Goal: Find specific page/section: Find specific page/section

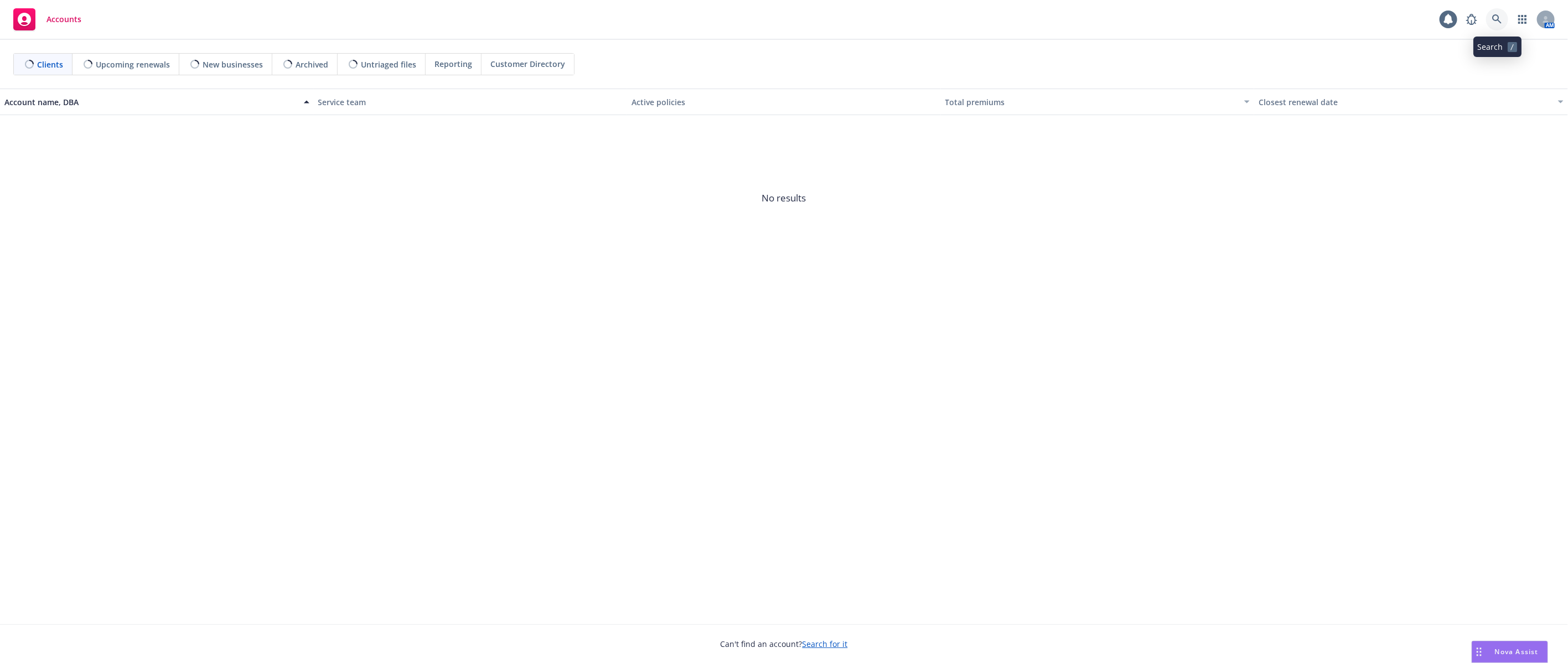
click at [1493, 21] on icon at bounding box center [1497, 19] width 10 height 10
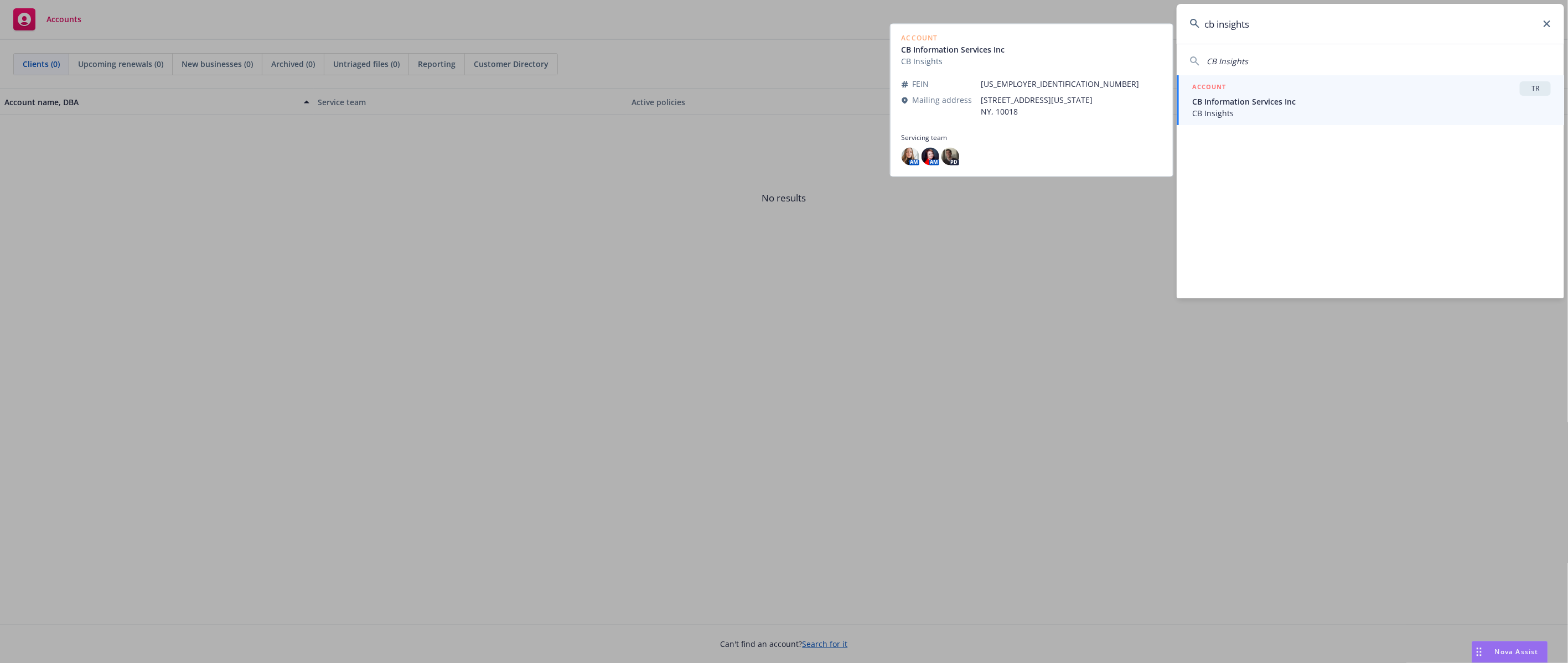
type input "cb insights"
click at [1280, 112] on span "CB Insights" at bounding box center [1371, 113] width 358 height 11
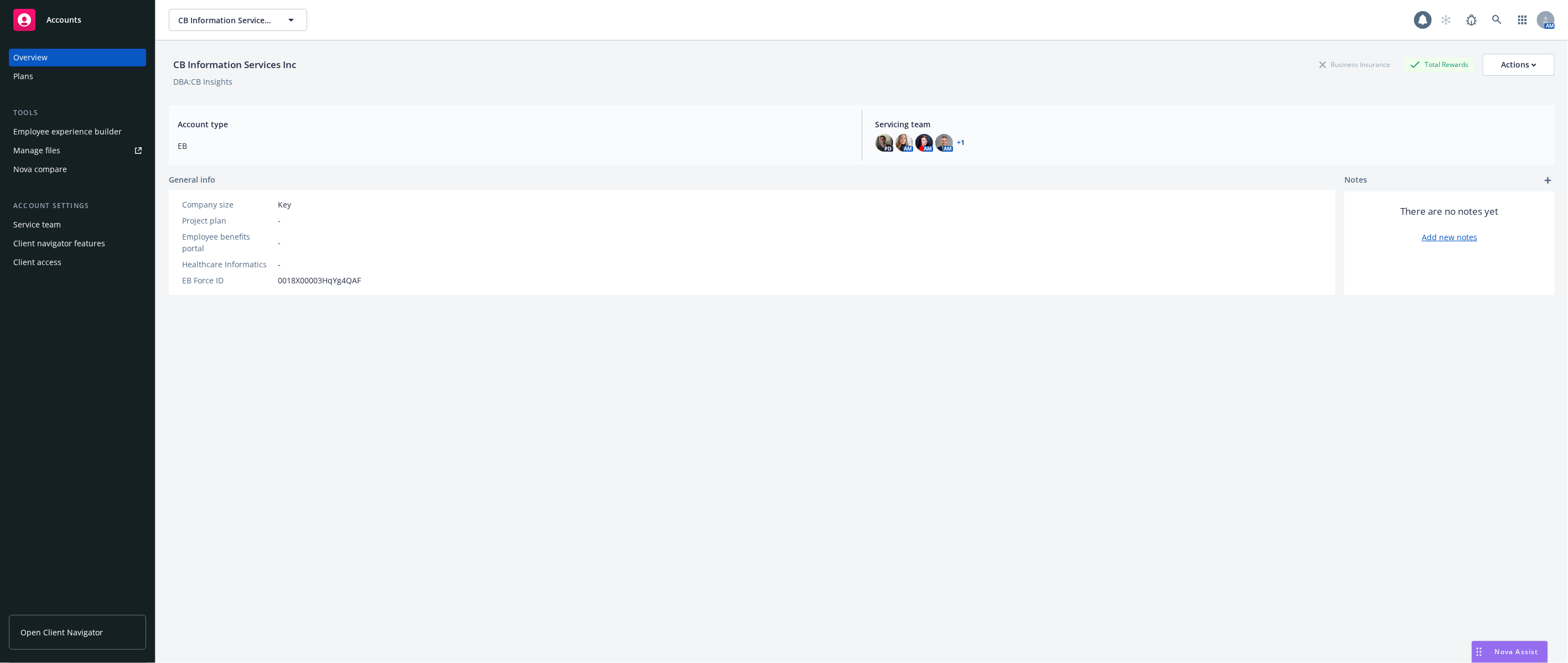
click at [75, 70] on div "Plans" at bounding box center [77, 76] width 129 height 18
